Goal: Information Seeking & Learning: Learn about a topic

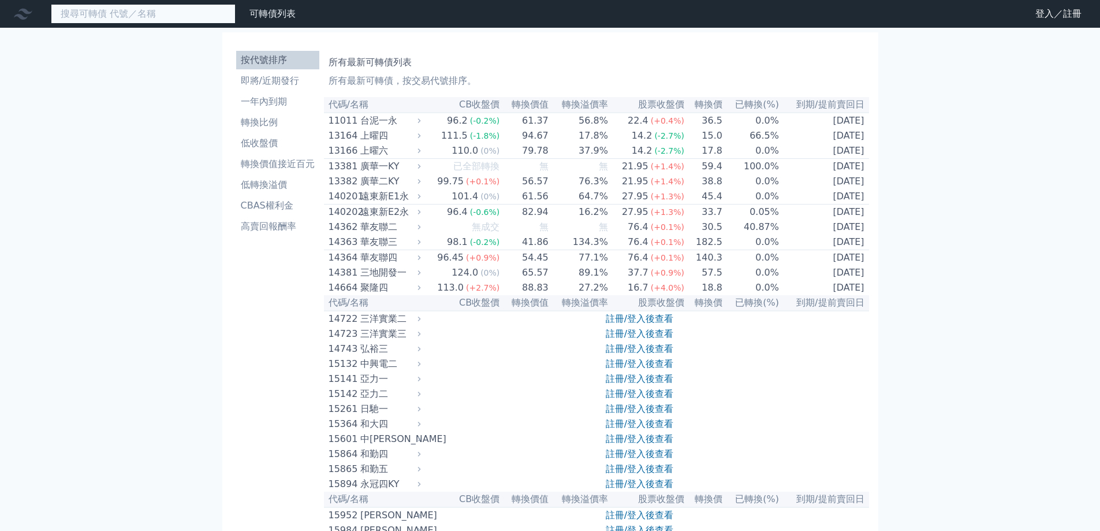
click at [166, 13] on input at bounding box center [143, 14] width 185 height 20
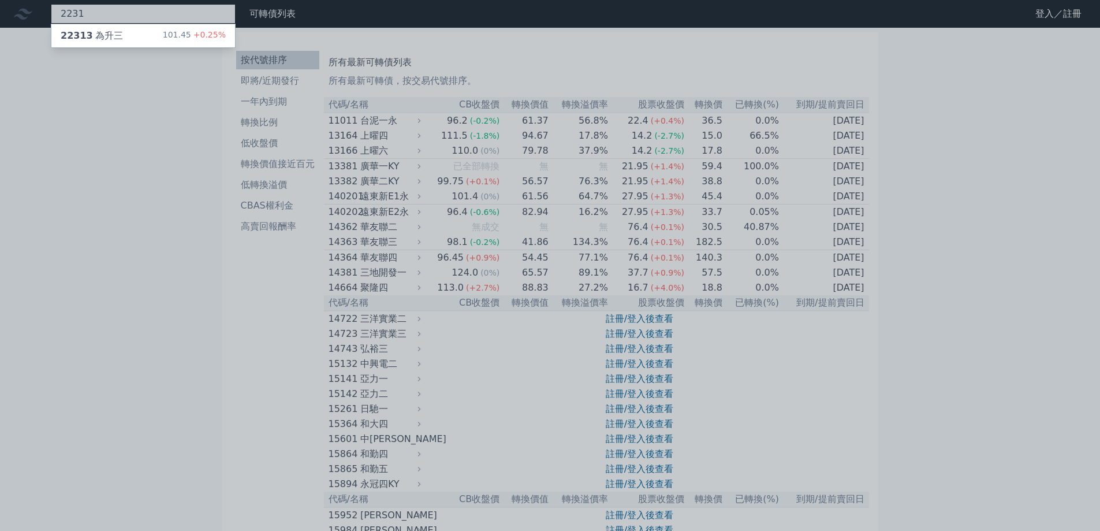
type input "2231"
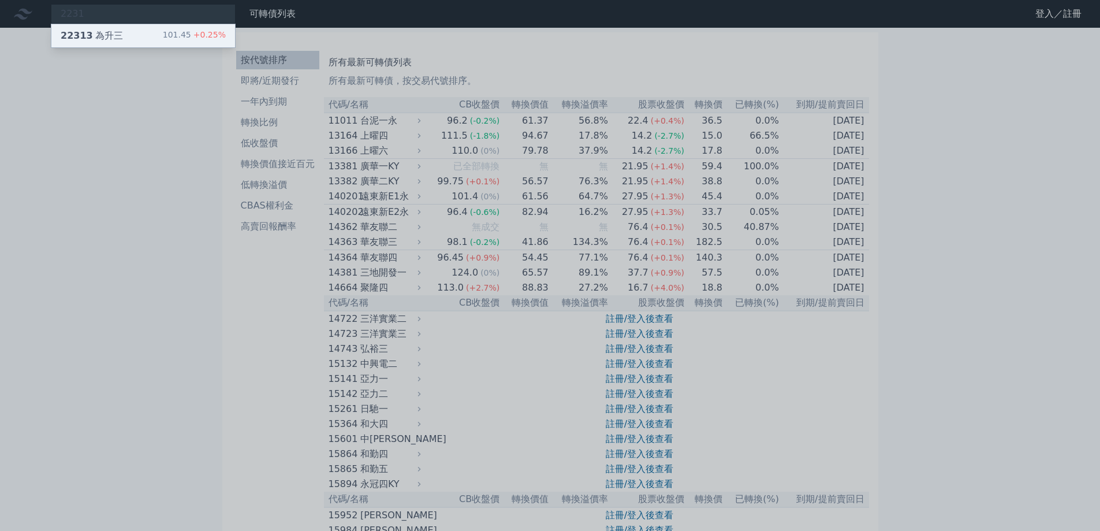
click at [159, 33] on div "22313 為升三 101.45 +0.25%" at bounding box center [143, 35] width 184 height 23
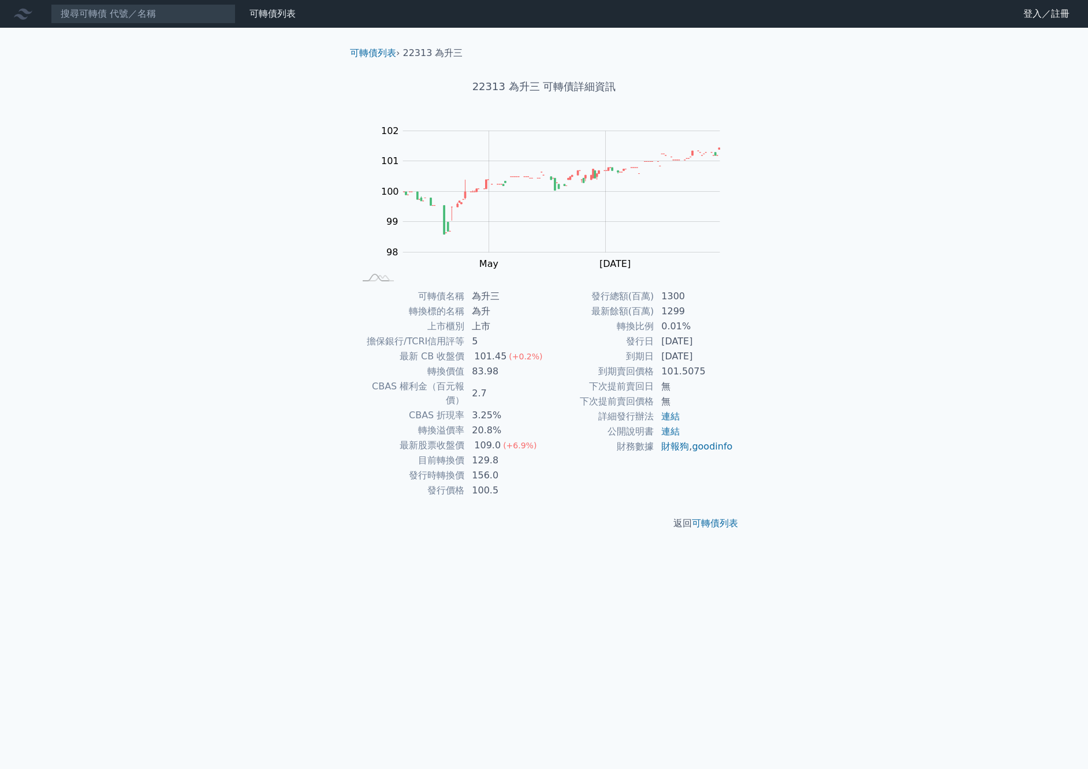
click at [87, 122] on div "可轉債列表 財務數據 可轉債列表 財務數據 登入／註冊 登入／註冊 可轉債列表 › 22313 為升三 22313 為升三 可轉債詳細資訊 Zoom Out …" at bounding box center [544, 384] width 1088 height 769
drag, startPoint x: 109, startPoint y: 131, endPoint x: 188, endPoint y: 43, distance: 117.4
click at [109, 131] on div "可轉債列表 財務數據 可轉債列表 財務數據 登入／註冊 登入／註冊 可轉債列表 › 22313 為升三 22313 為升三 可轉債詳細資訊 Zoom Out …" at bounding box center [544, 384] width 1088 height 769
click at [214, 19] on input at bounding box center [143, 14] width 185 height 20
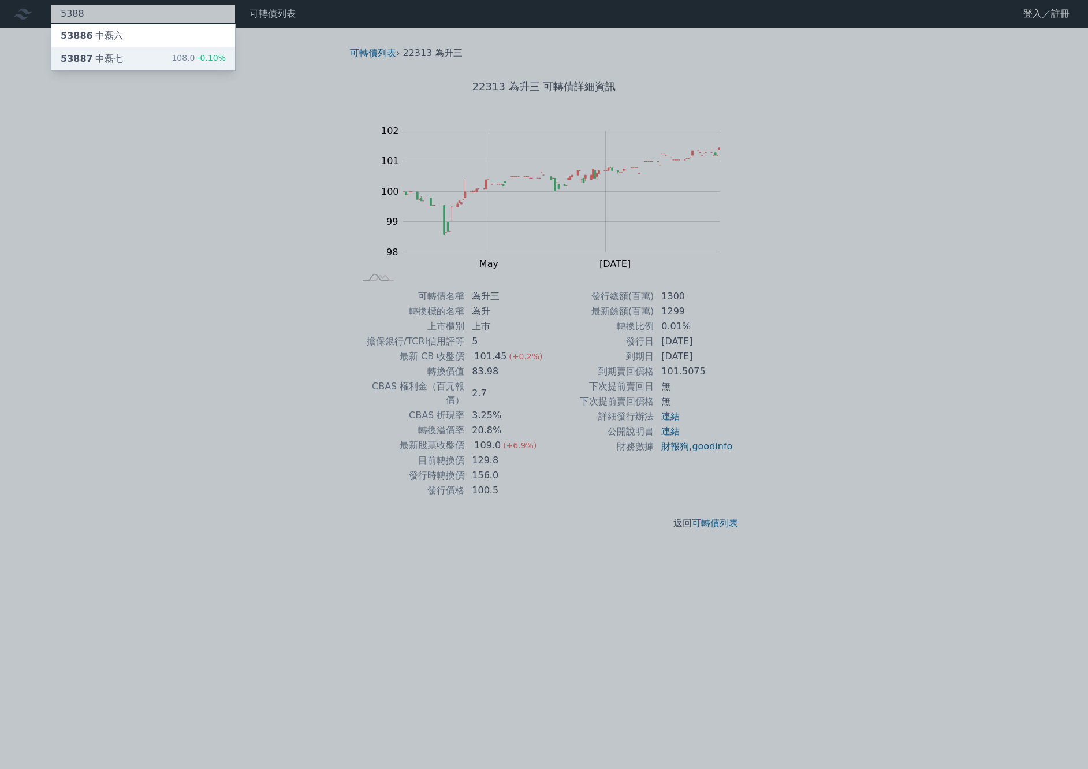
type input "5388"
click at [146, 57] on div "53887 中磊七 108.0 -0.10%" at bounding box center [143, 58] width 184 height 23
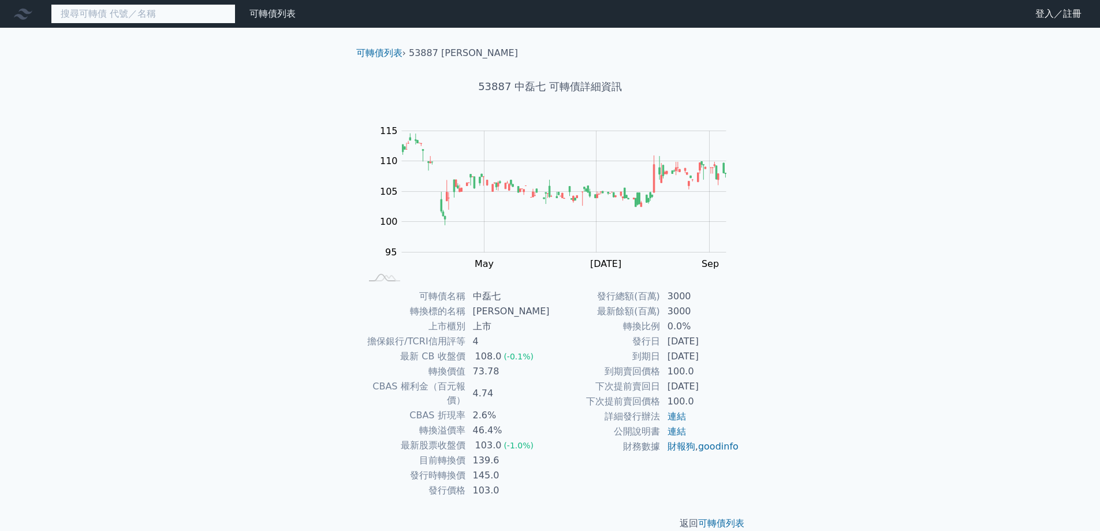
click at [121, 18] on input at bounding box center [143, 14] width 185 height 20
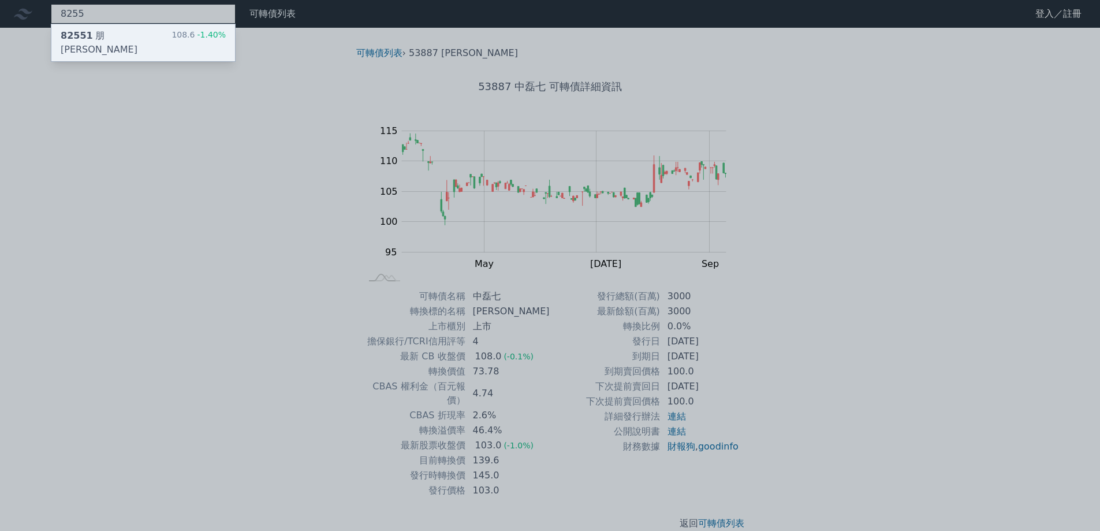
type input "8255"
click at [104, 38] on div "82551 朋[PERSON_NAME]" at bounding box center [116, 43] width 111 height 28
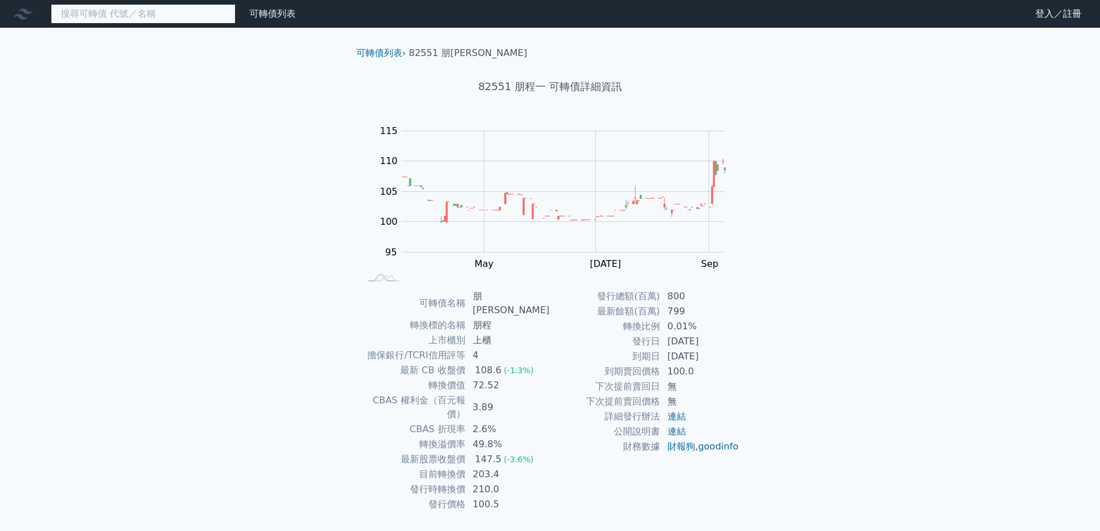
click at [192, 14] on input at bounding box center [143, 14] width 185 height 20
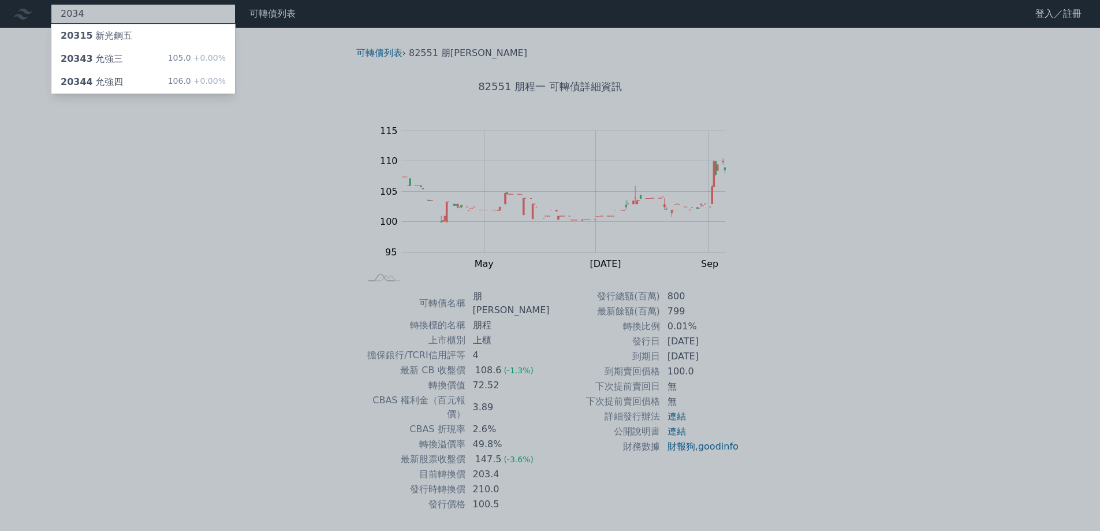
type input "2034"
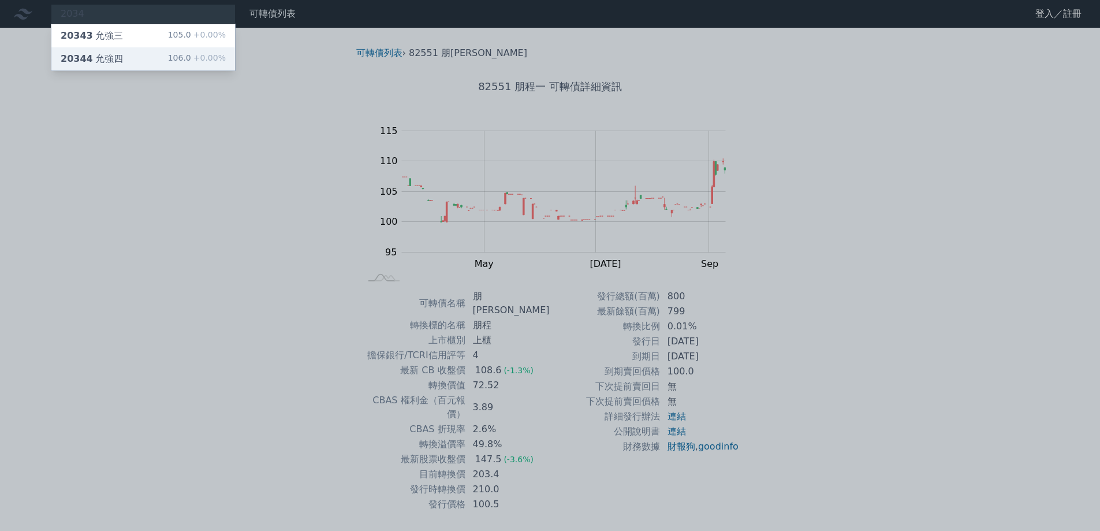
click at [166, 53] on div "20344 允強四 106.0 +0.00%" at bounding box center [143, 58] width 184 height 23
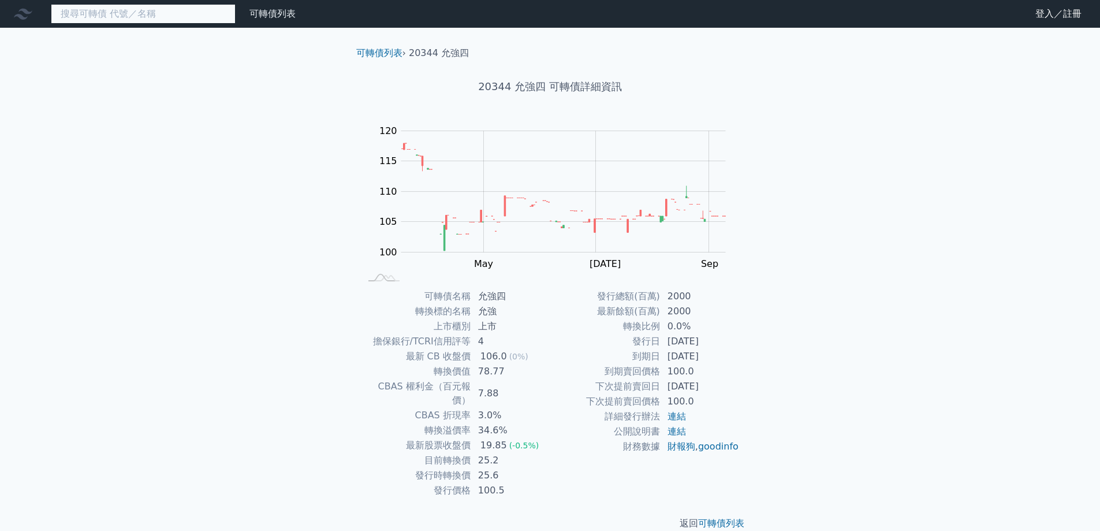
click at [180, 15] on input at bounding box center [143, 14] width 185 height 20
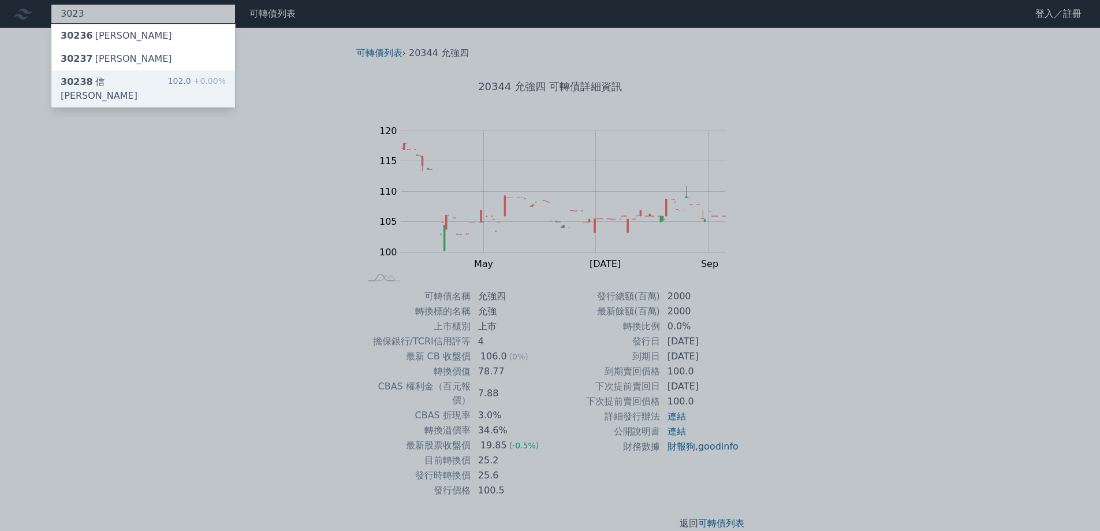
type input "3023"
click at [139, 83] on div "30238 信邦八 102.0 +0.00%" at bounding box center [143, 88] width 184 height 37
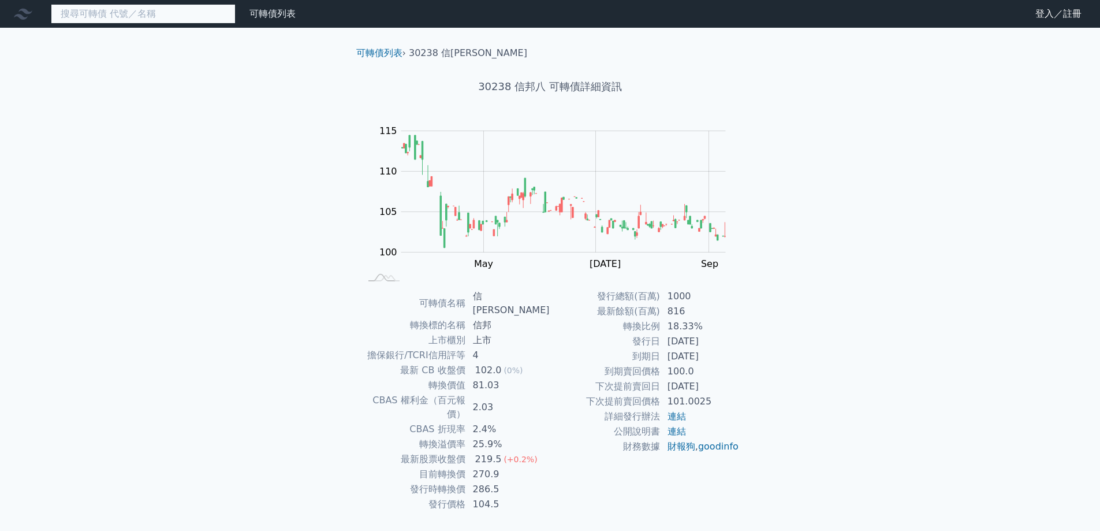
click at [125, 13] on input at bounding box center [143, 14] width 185 height 20
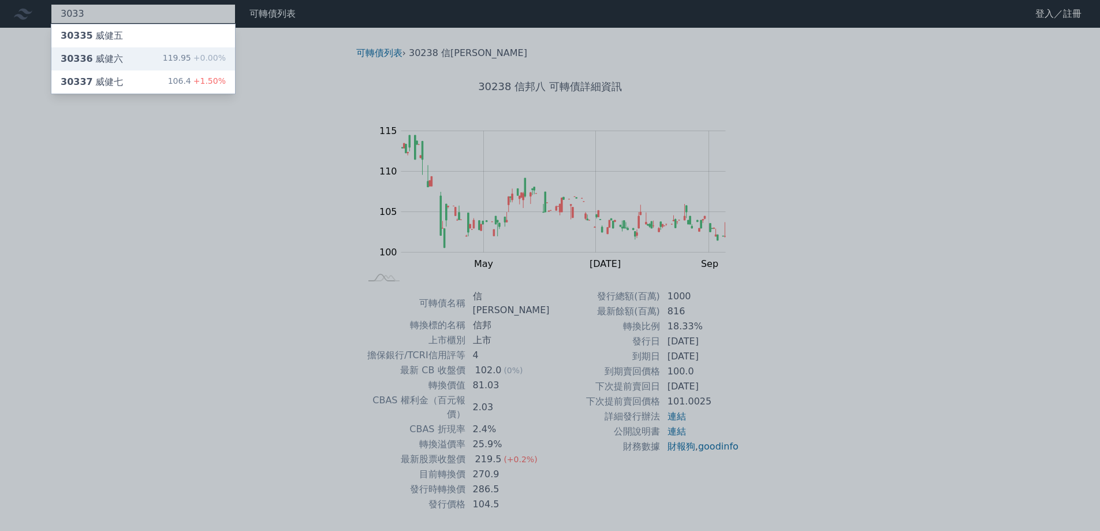
type input "3033"
click at [142, 57] on div "30336 威健六 119.95 +0.00%" at bounding box center [143, 58] width 184 height 23
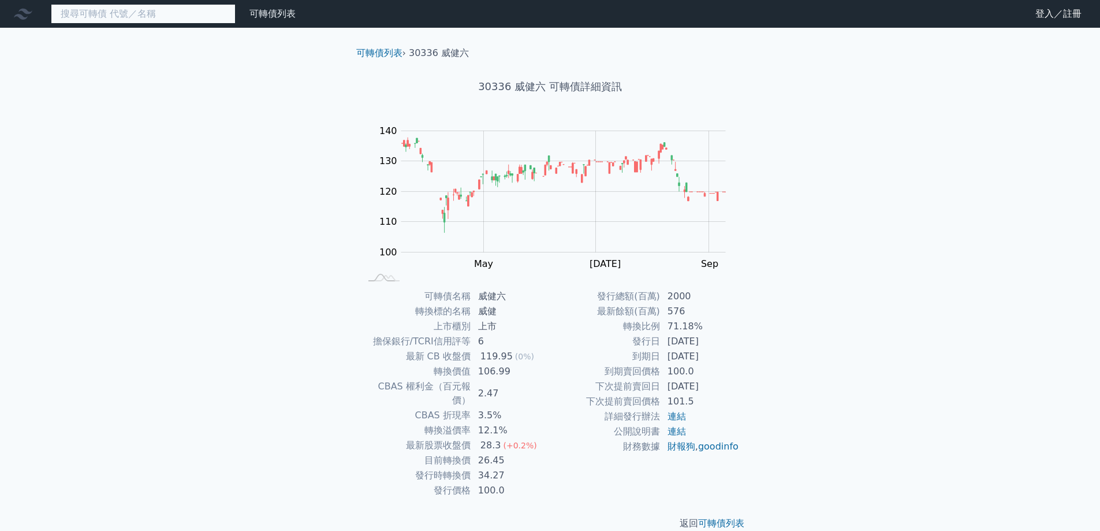
click at [138, 16] on input at bounding box center [143, 14] width 185 height 20
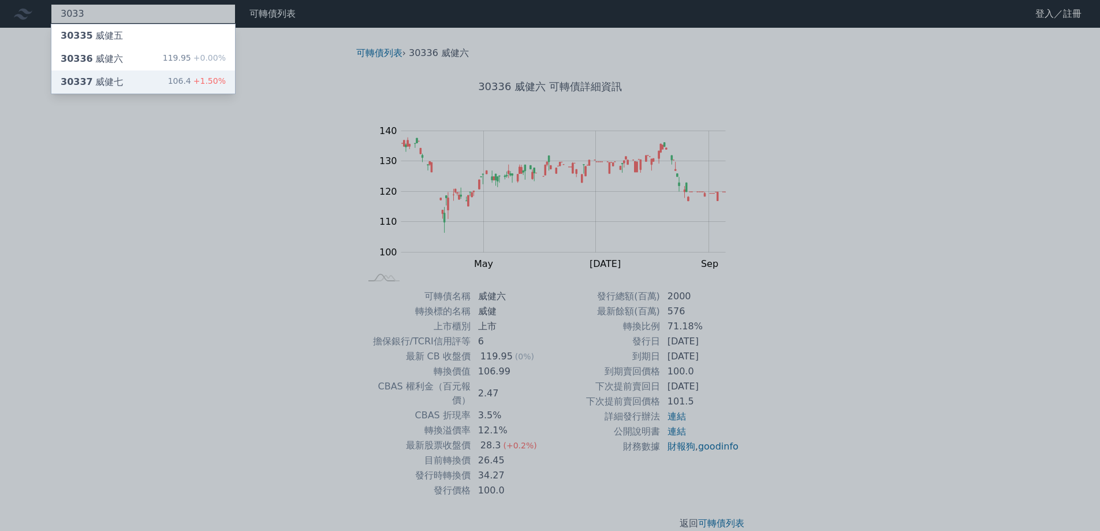
type input "3033"
click at [154, 80] on div "30337 威健七 106.4 +1.50%" at bounding box center [143, 81] width 184 height 23
